Goal: Check status: Check status

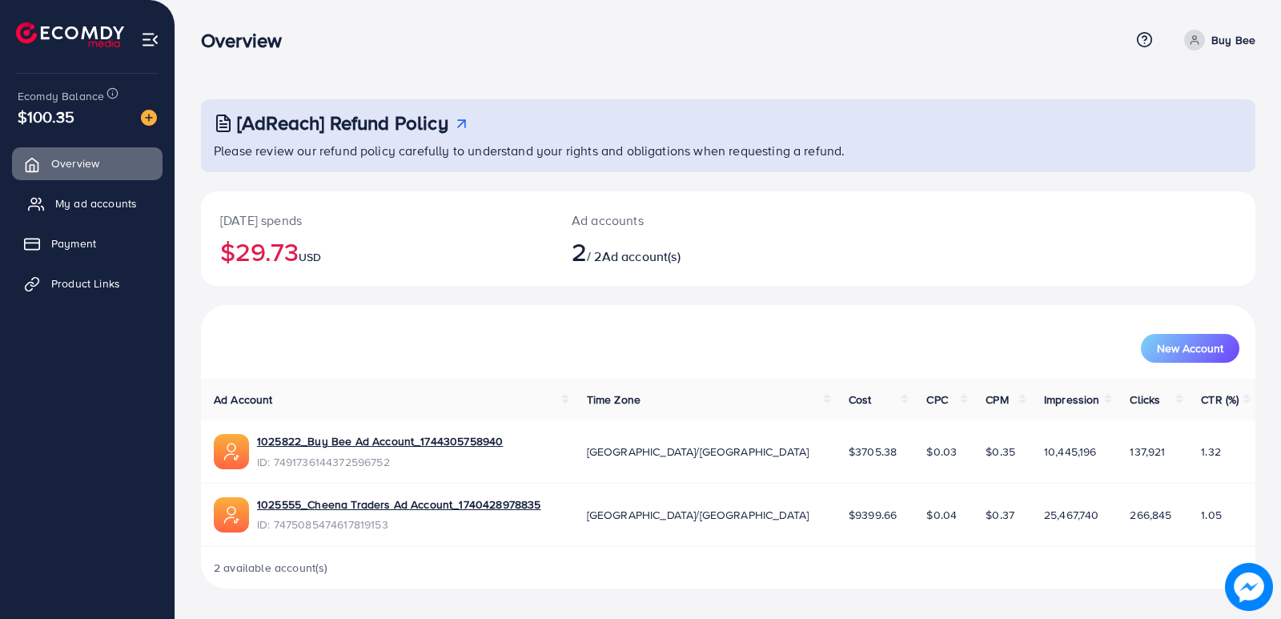
click at [87, 200] on span "My ad accounts" at bounding box center [96, 203] width 82 height 16
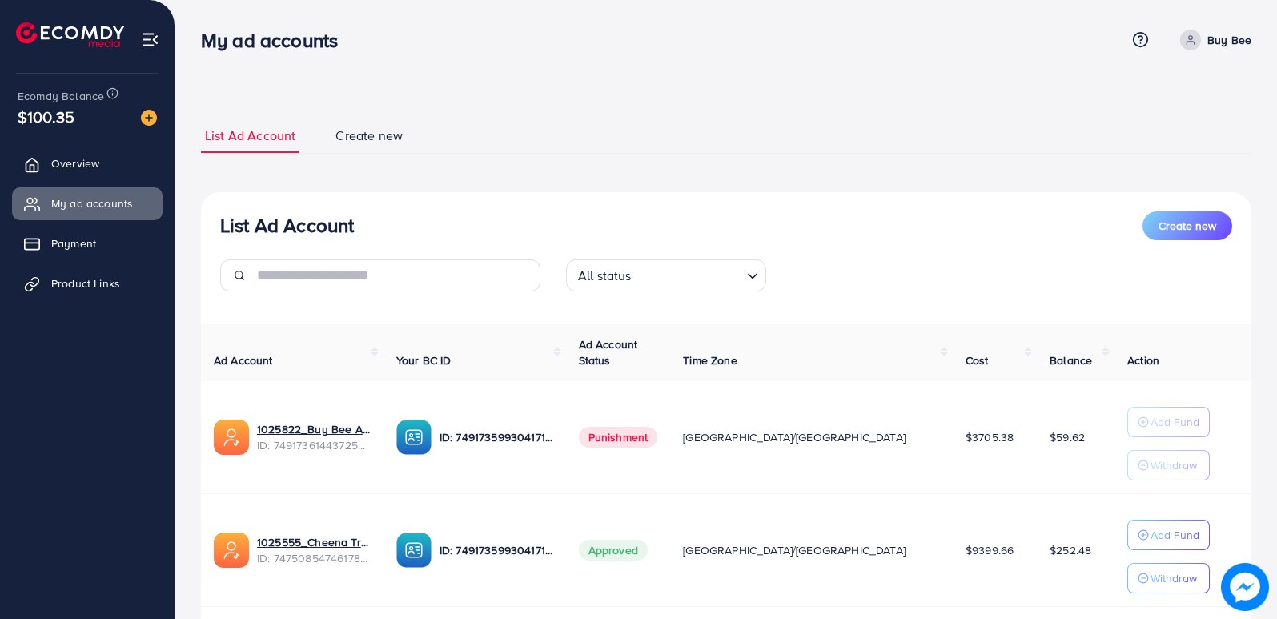
scroll to position [103, 0]
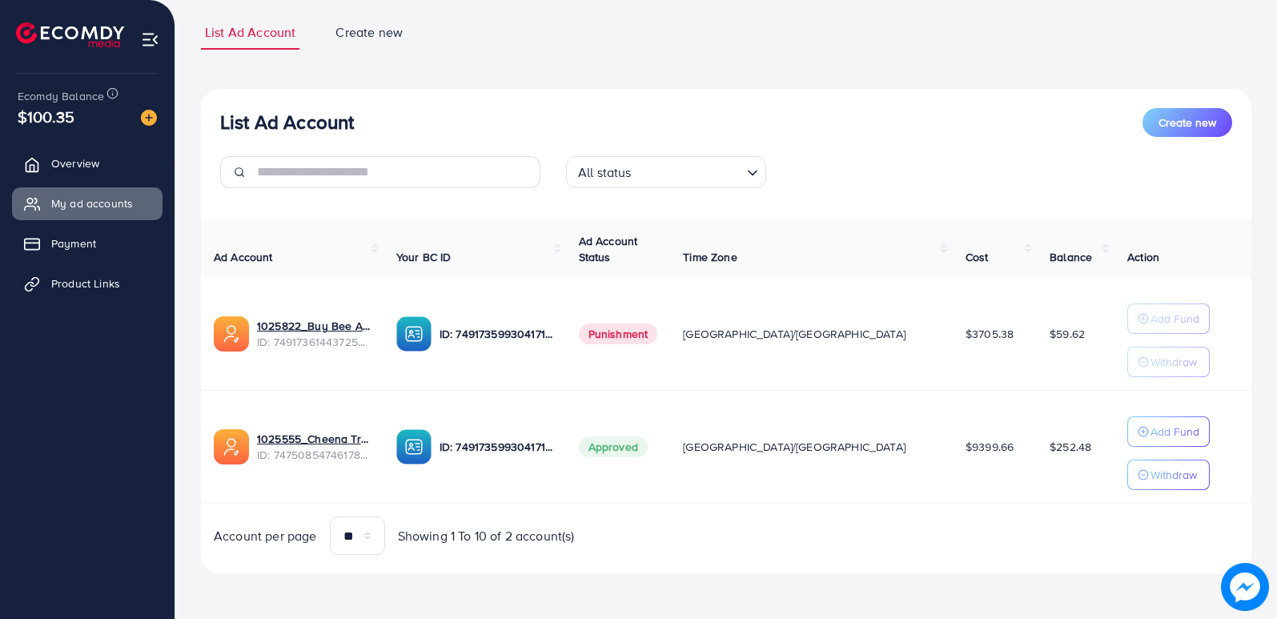
drag, startPoint x: 1008, startPoint y: 452, endPoint x: 1058, endPoint y: 451, distance: 50.4
click at [1058, 451] on td "$252.48" at bounding box center [1076, 447] width 78 height 113
click at [1037, 481] on td "$252.48" at bounding box center [1076, 447] width 78 height 113
